Goal: Task Accomplishment & Management: Manage account settings

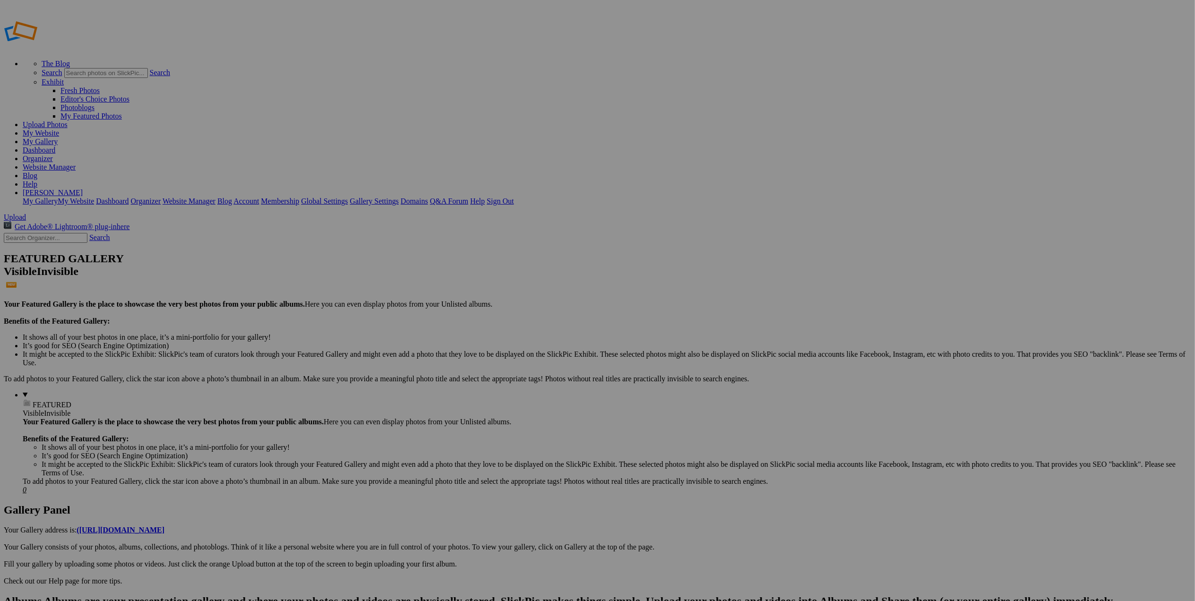
click at [59, 129] on link "My Website" at bounding box center [41, 133] width 36 height 8
click at [53, 154] on link "Organizer" at bounding box center [38, 158] width 30 height 8
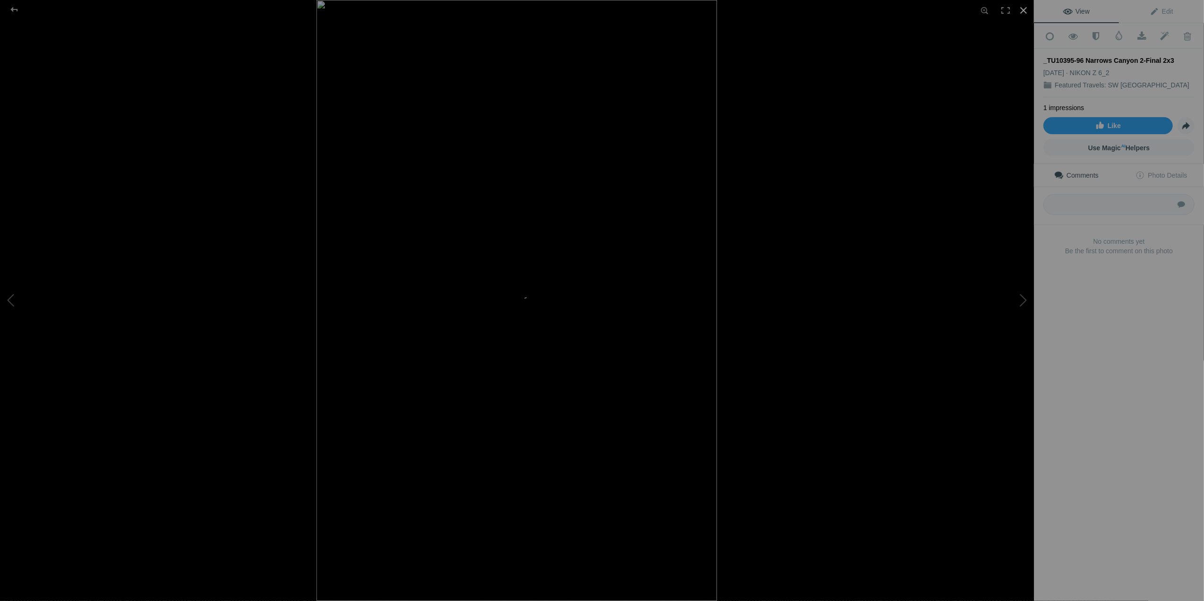
click at [1019, 9] on div at bounding box center [1023, 10] width 21 height 21
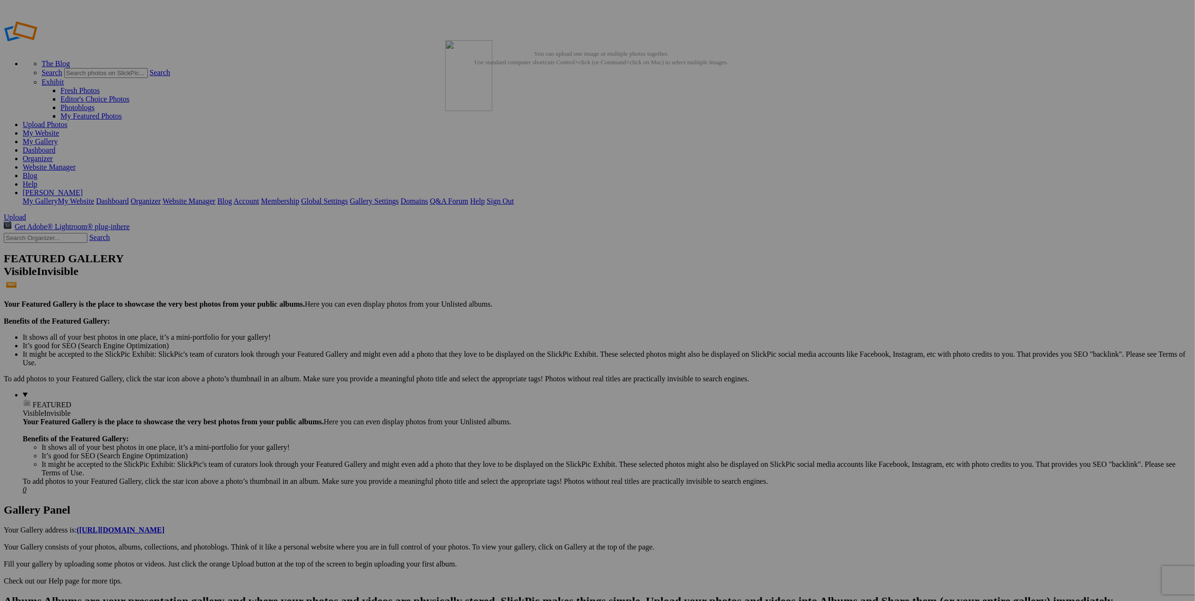
drag, startPoint x: 435, startPoint y: 153, endPoint x: 581, endPoint y: 108, distance: 153.2
type input "_TU10476-77 Zion Canyon View-Final 2x3"
drag, startPoint x: 762, startPoint y: 233, endPoint x: 377, endPoint y: 265, distance: 386.8
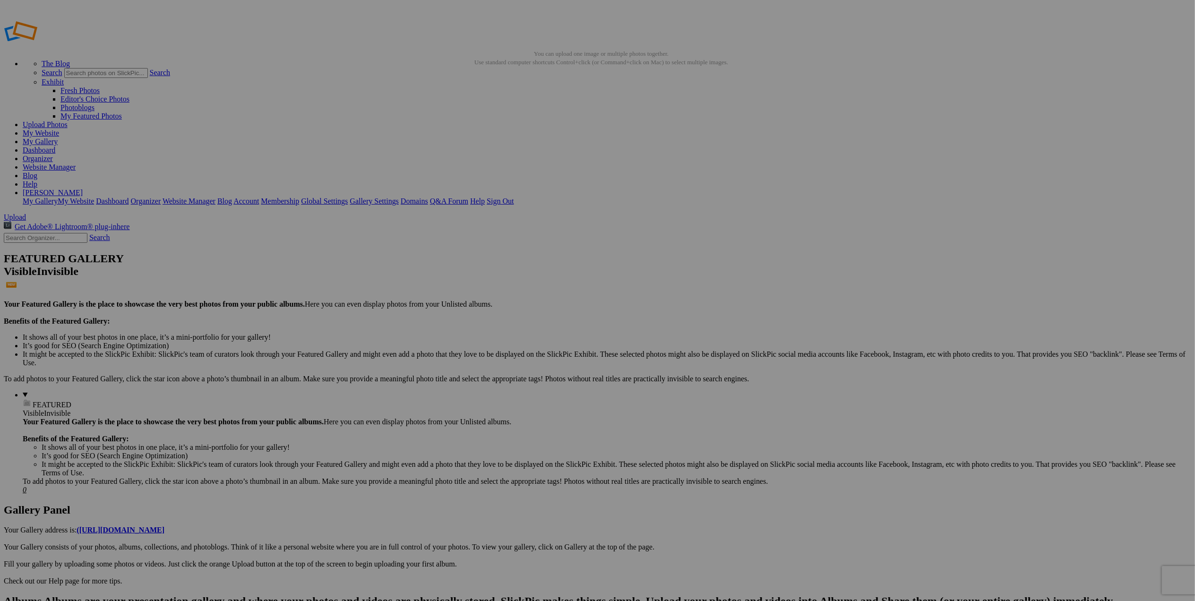
click at [930, 140] on img at bounding box center [935, 142] width 71 height 24
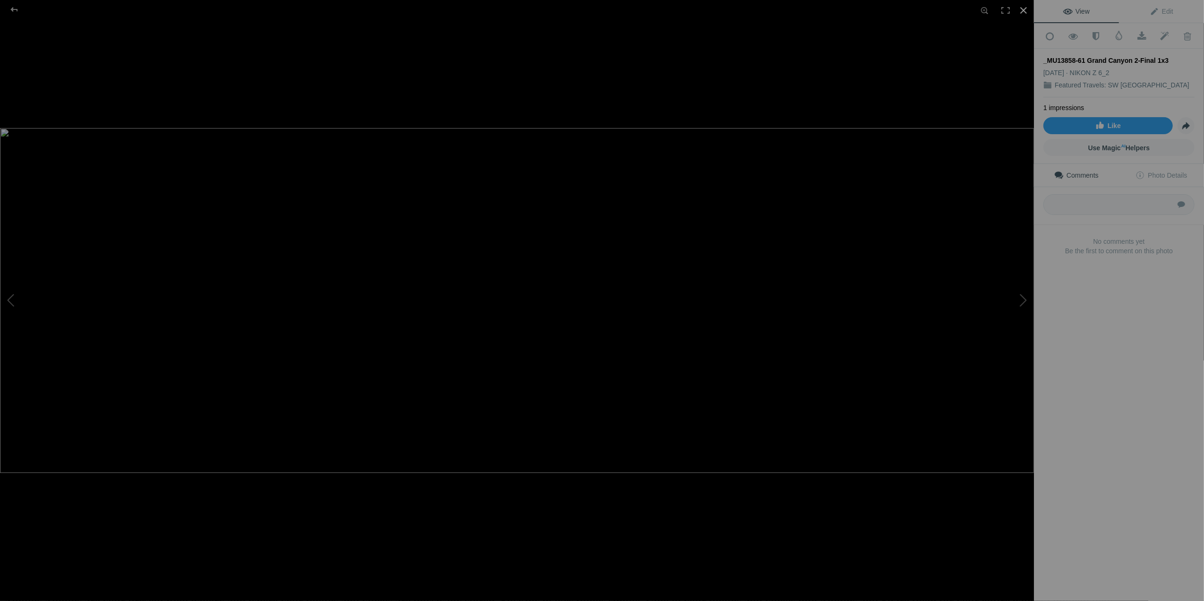
click at [1026, 11] on div at bounding box center [1023, 10] width 21 height 21
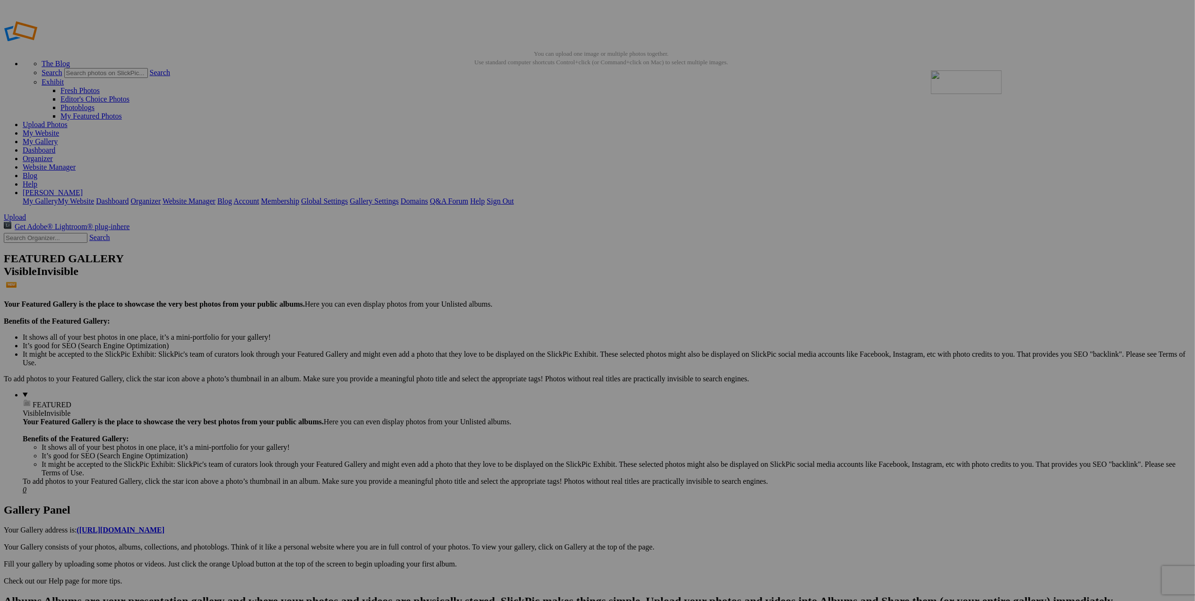
drag, startPoint x: 182, startPoint y: 265, endPoint x: 1067, endPoint y: 138, distance: 893.4
drag, startPoint x: 427, startPoint y: 268, endPoint x: 234, endPoint y: 265, distance: 192.8
drag, startPoint x: 565, startPoint y: 294, endPoint x: 636, endPoint y: 290, distance: 71.0
